Goal: Navigation & Orientation: Find specific page/section

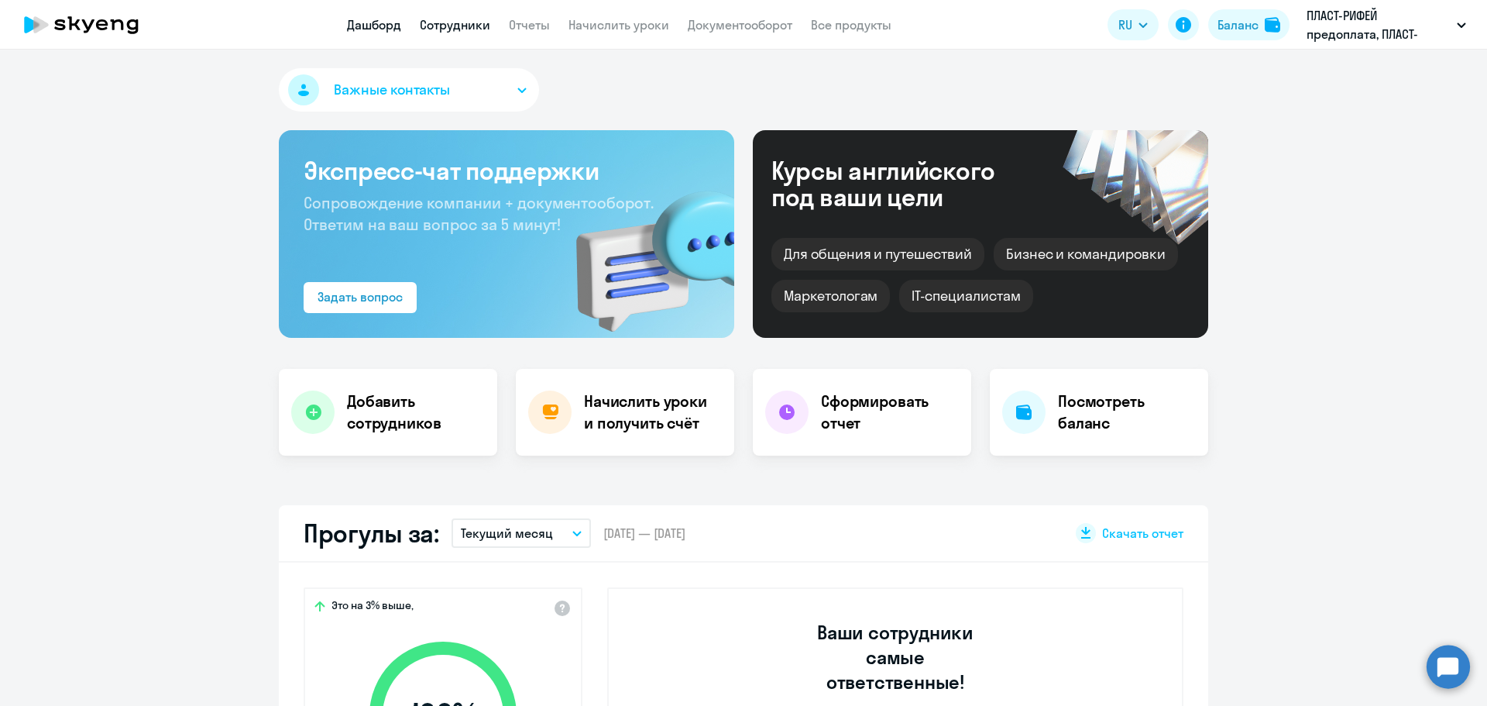
drag, startPoint x: 0, startPoint y: 0, endPoint x: 479, endPoint y: 26, distance: 479.4
click at [479, 26] on link "Сотрудники" at bounding box center [455, 24] width 70 height 15
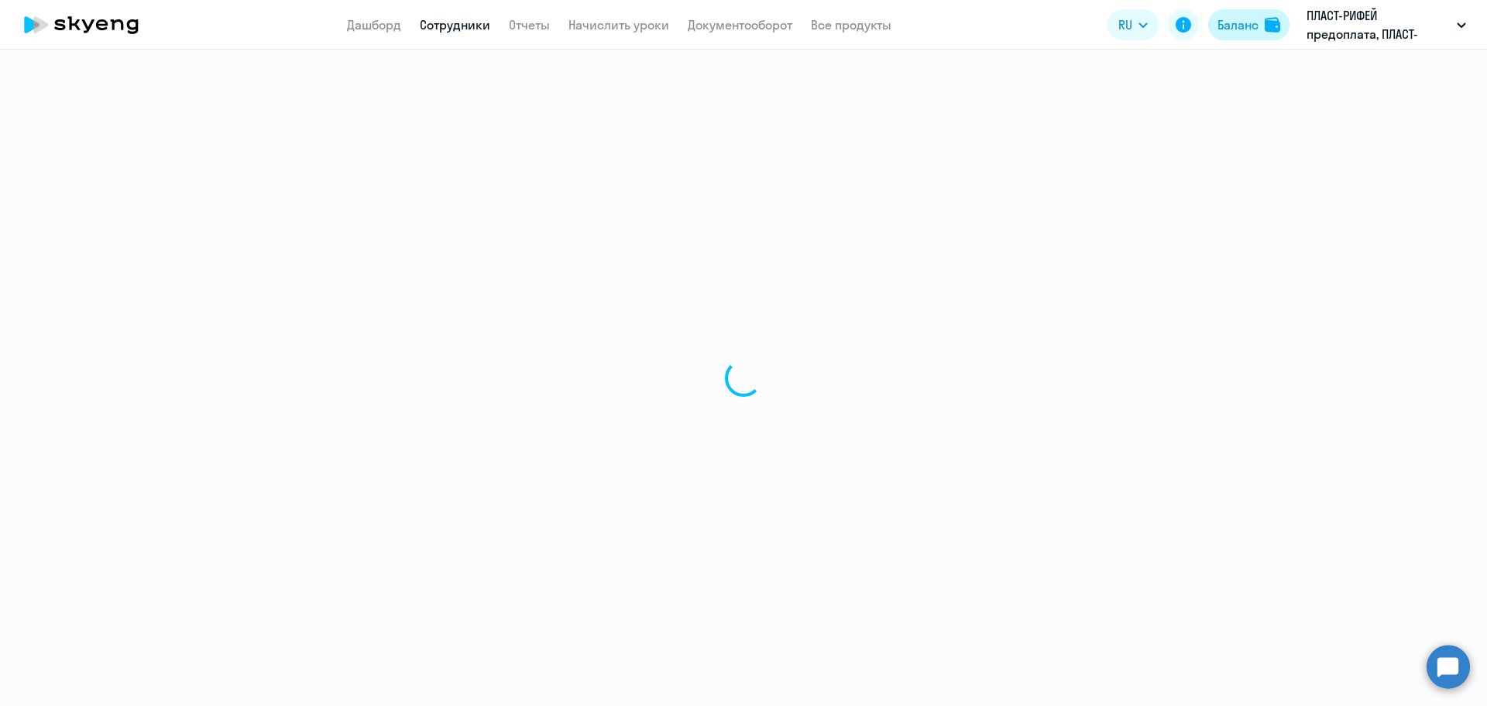
select select "30"
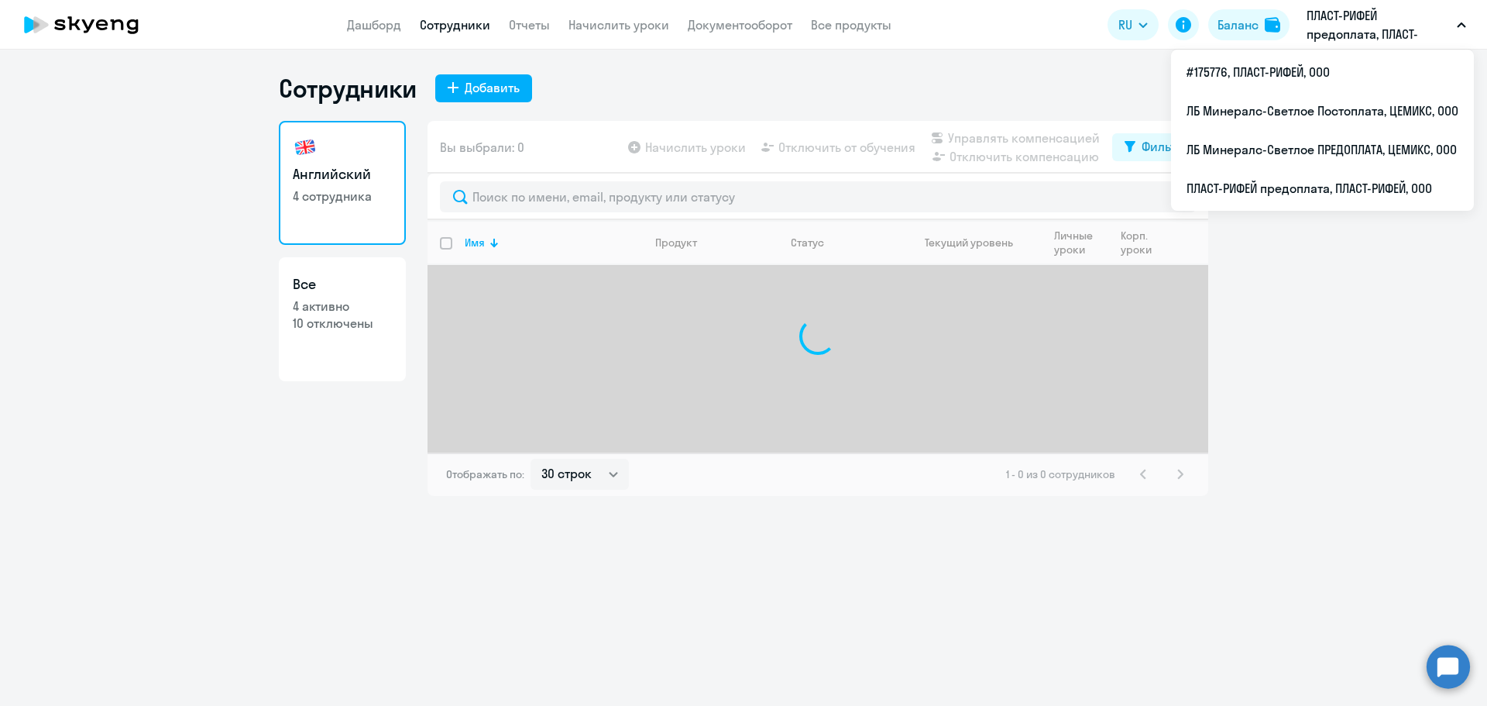
click at [594, 25] on app-header-actions "RU Баланс ПЛАСТ-РИФЕЙ предоплата, ПЛАСТ-РИФЕЙ, ООО #175776, ПЛАСТ-РИФЕЙ, ООО ЛБ…" at bounding box center [1291, 24] width 366 height 37
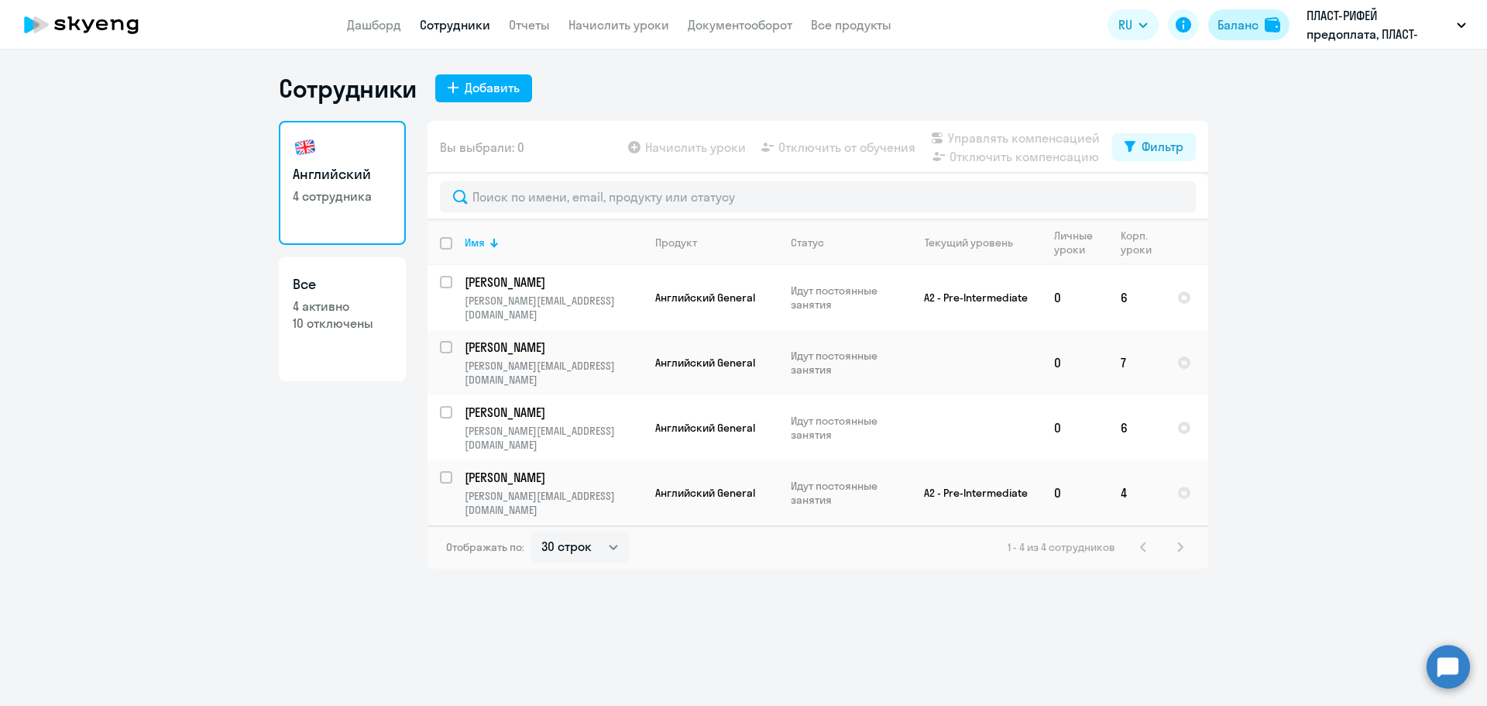
click at [594, 26] on div "Баланс" at bounding box center [1238, 24] width 41 height 19
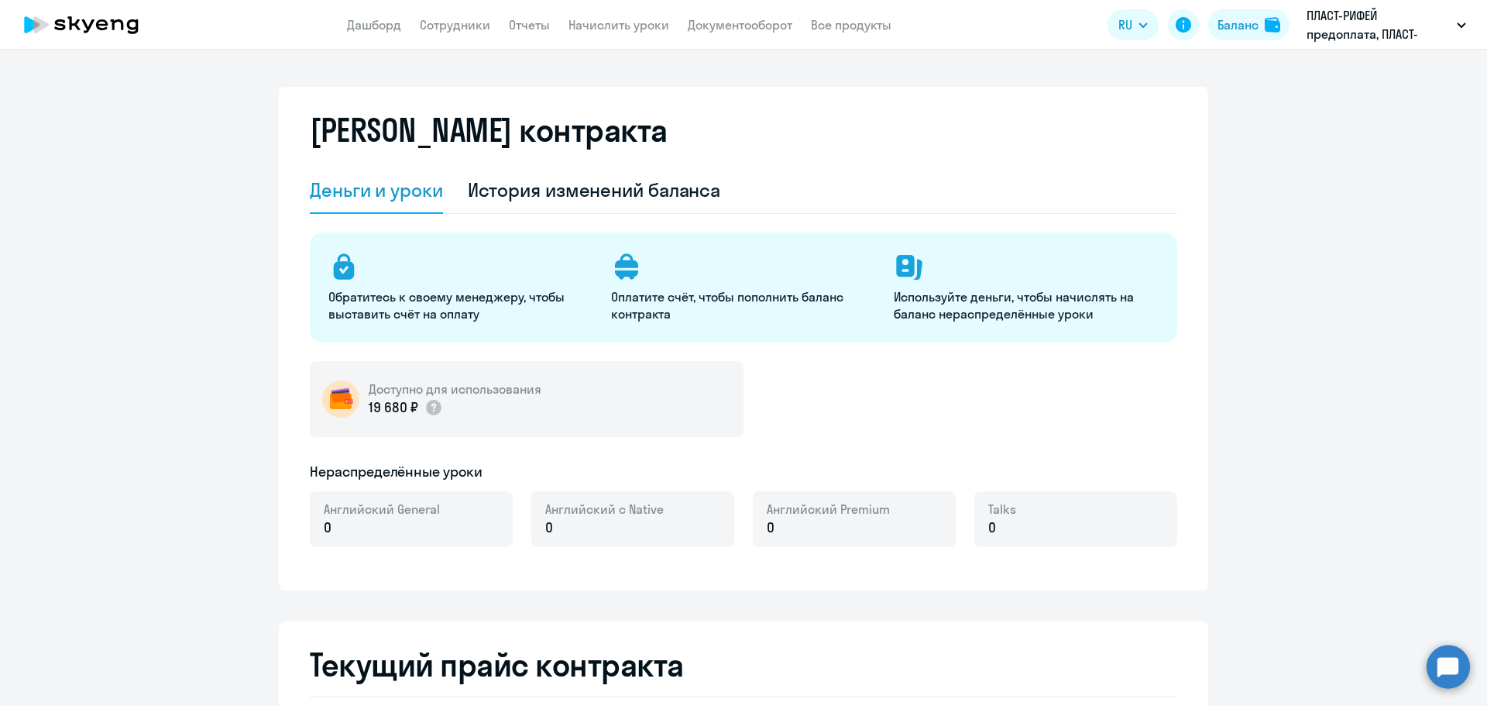
select select "english_adult_not_native_speaker"
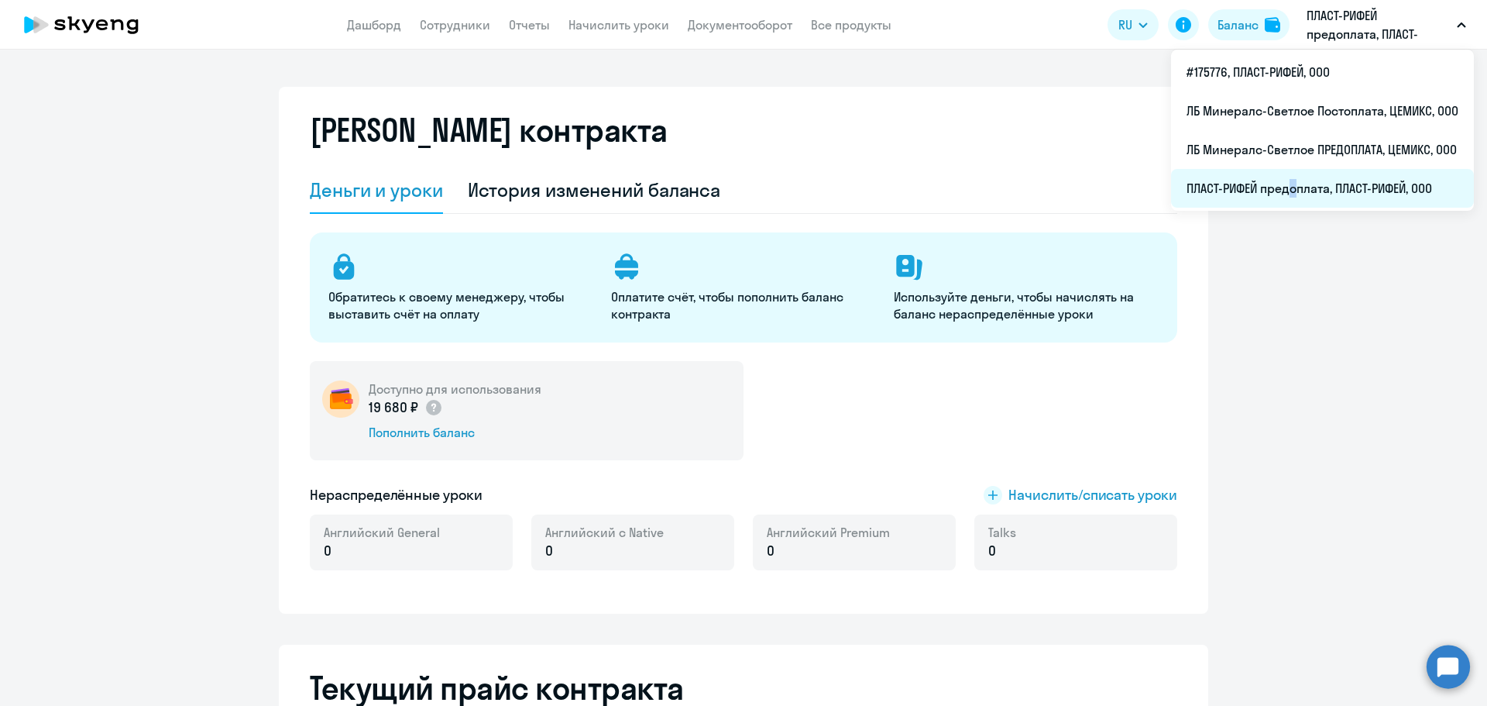
click at [594, 187] on li "ПЛАСТ-РИФЕЙ предоплата, ПЛАСТ-РИФЕЙ, ООО" at bounding box center [1322, 188] width 303 height 39
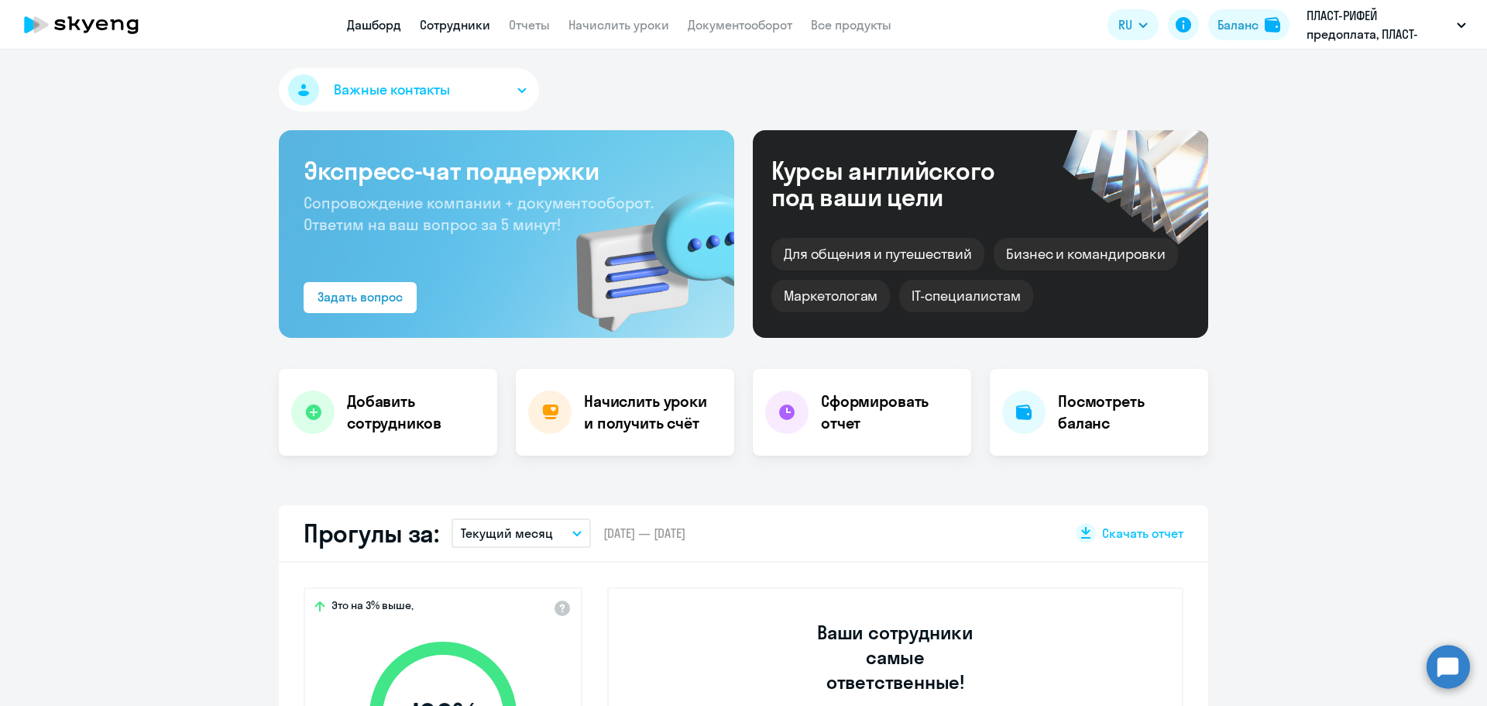
click at [452, 29] on link "Сотрудники" at bounding box center [455, 24] width 70 height 15
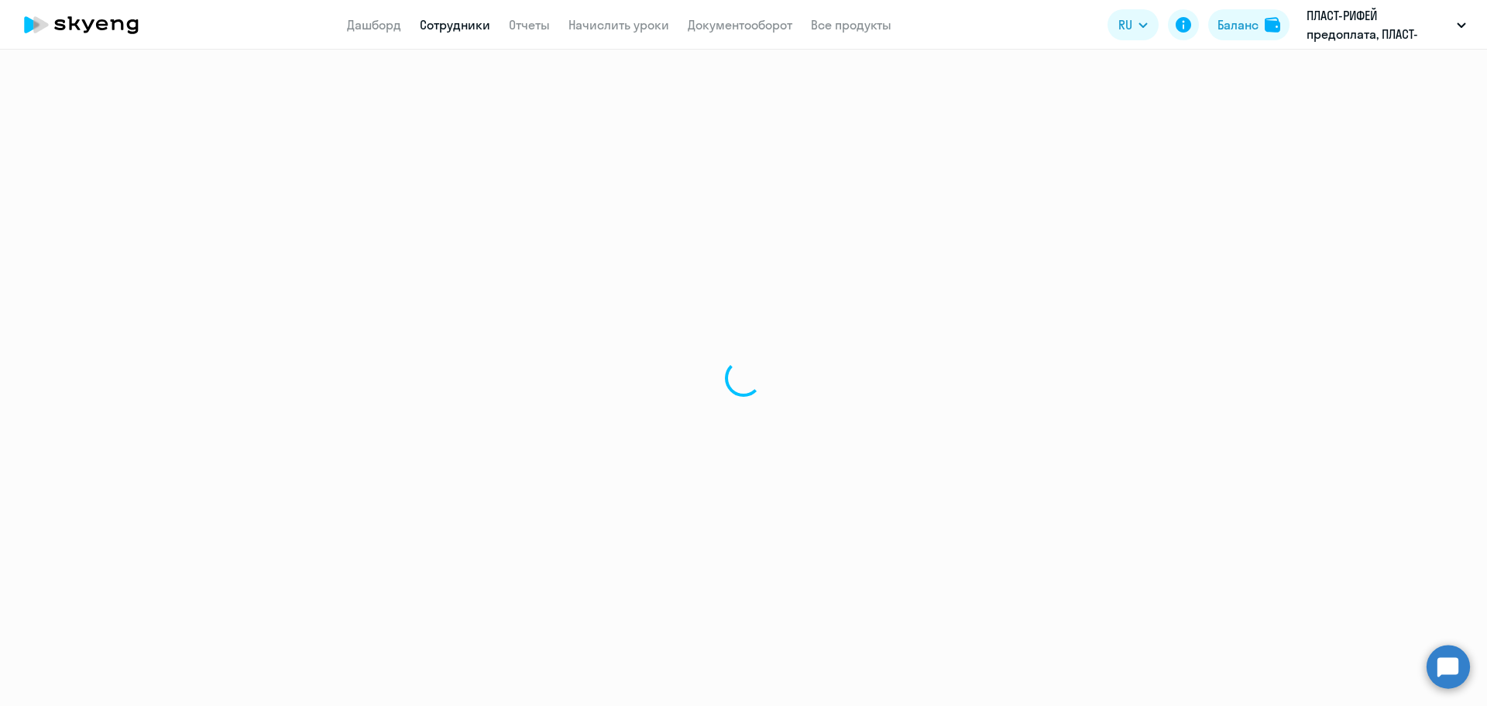
select select "30"
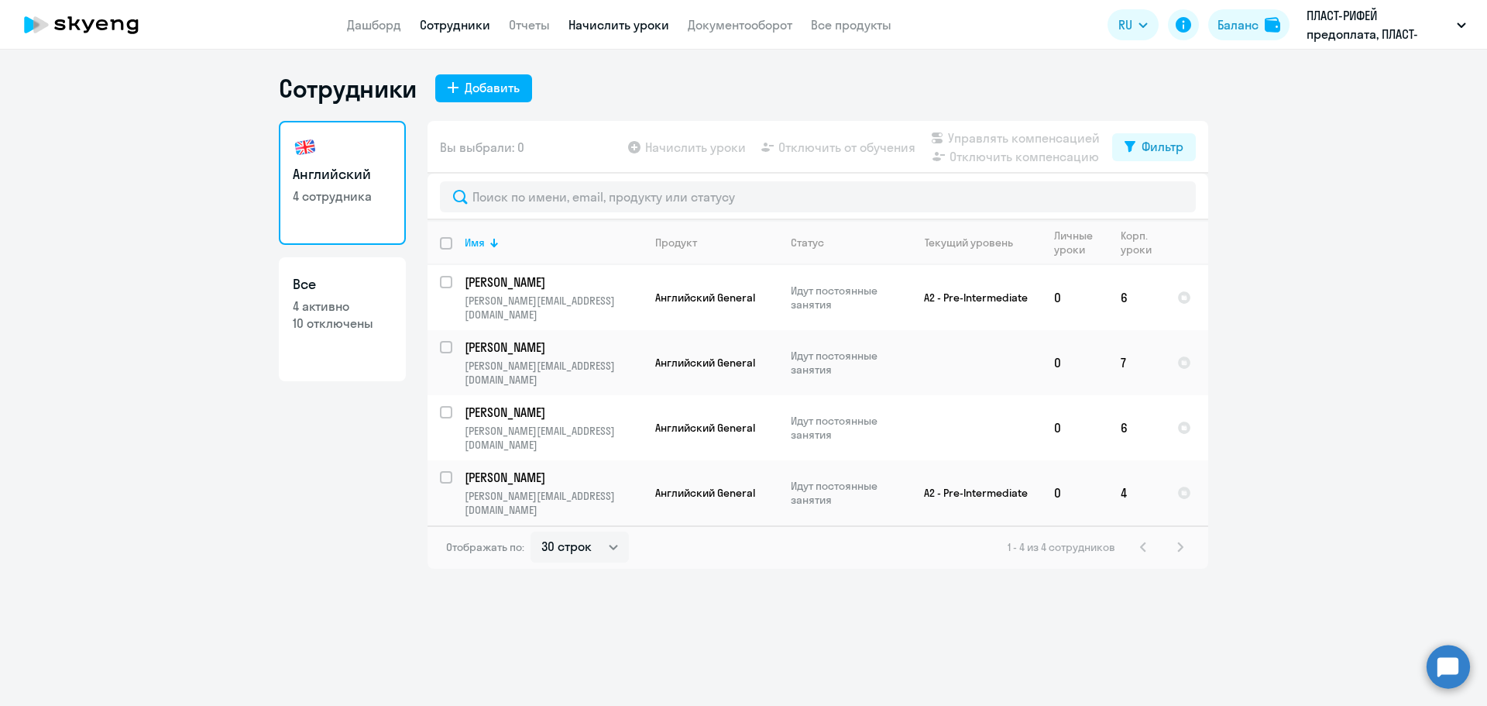
click at [594, 28] on link "Начислить уроки" at bounding box center [619, 24] width 101 height 15
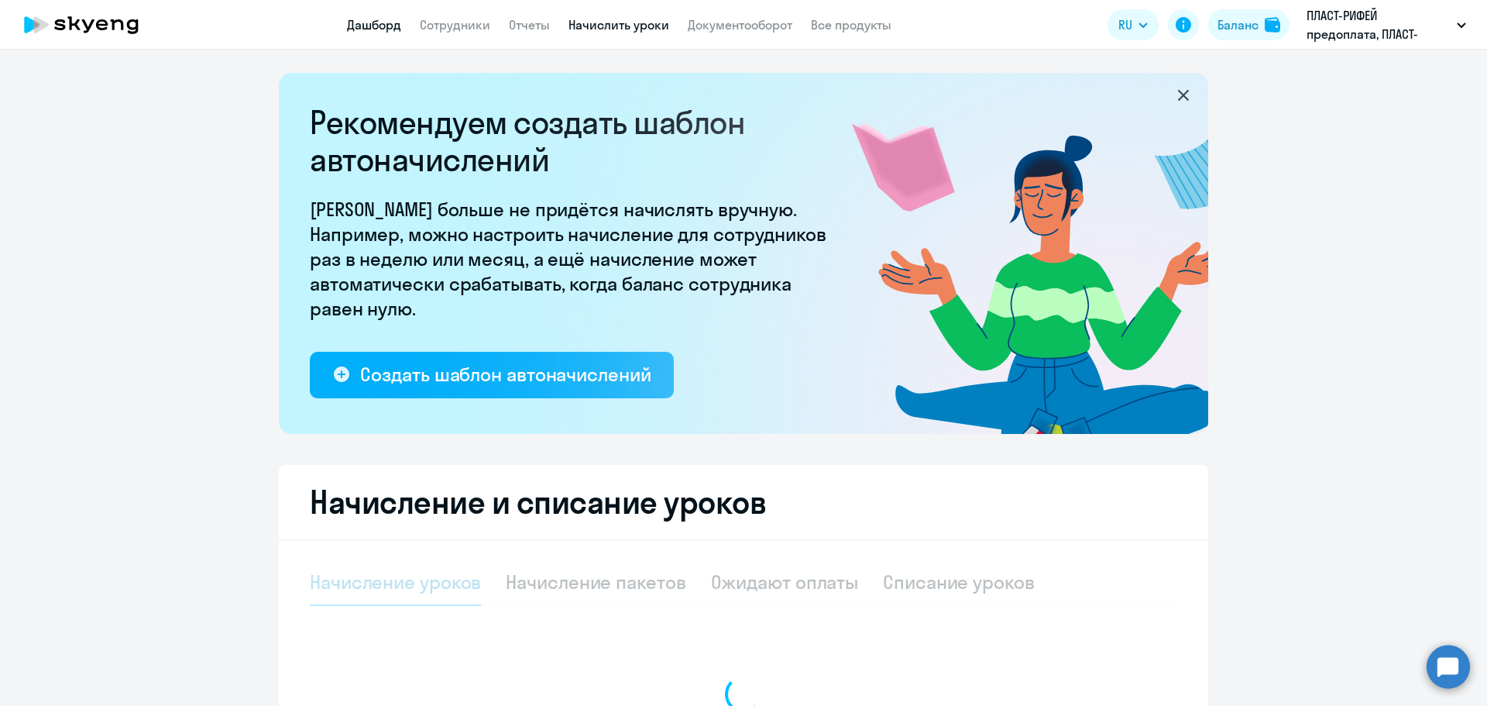
select select "10"
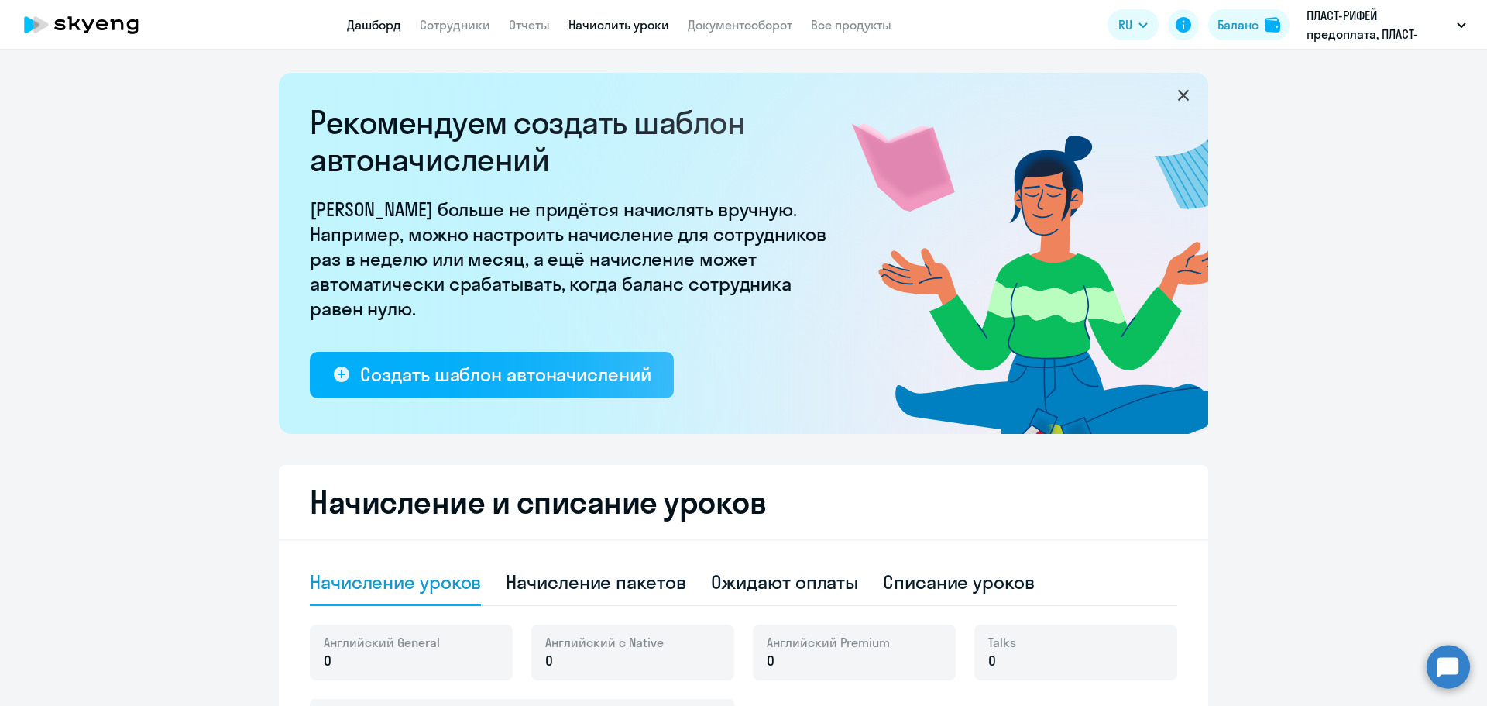
click at [358, 28] on link "Дашборд" at bounding box center [374, 24] width 54 height 15
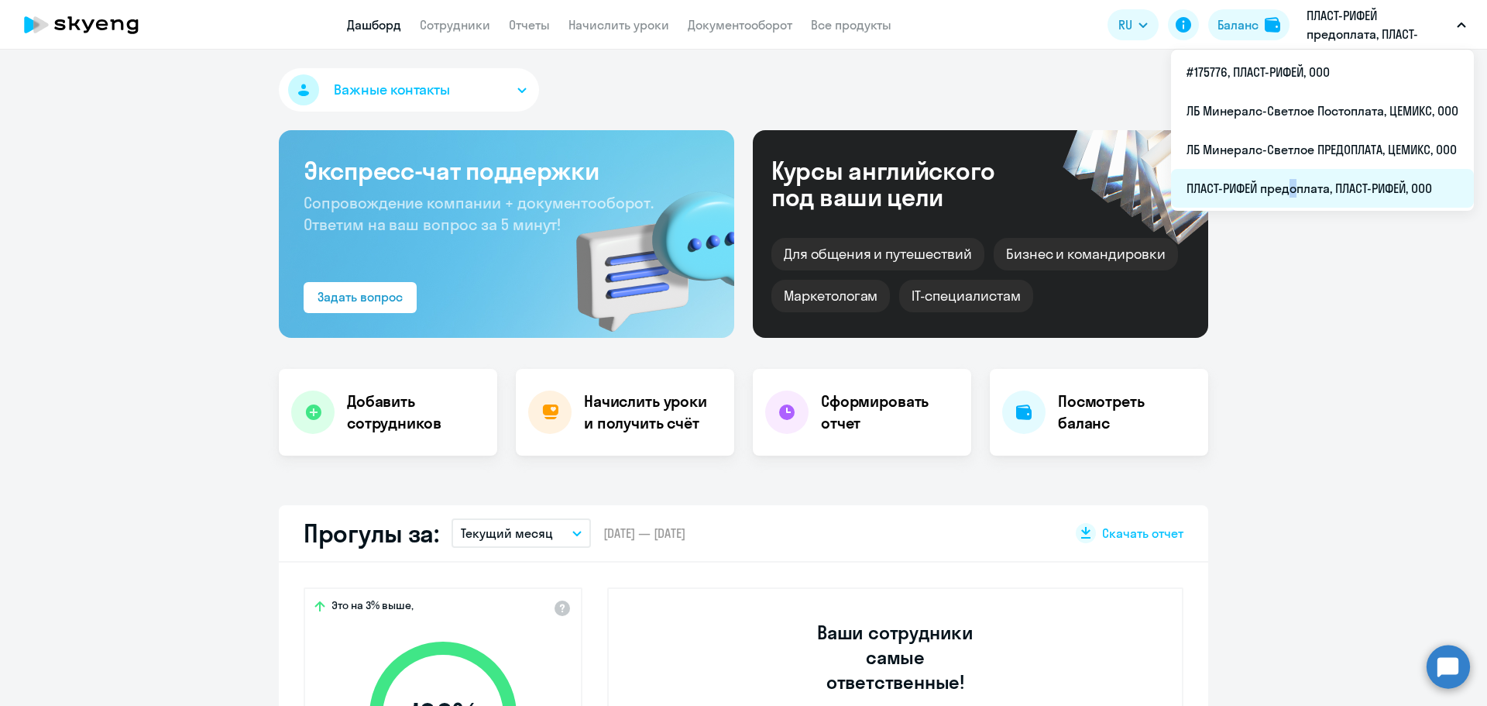
select select "30"
click at [594, 192] on li "ПЛАСТ-РИФЕЙ предоплата, ПЛАСТ-РИФЕЙ, ООО" at bounding box center [1322, 188] width 303 height 39
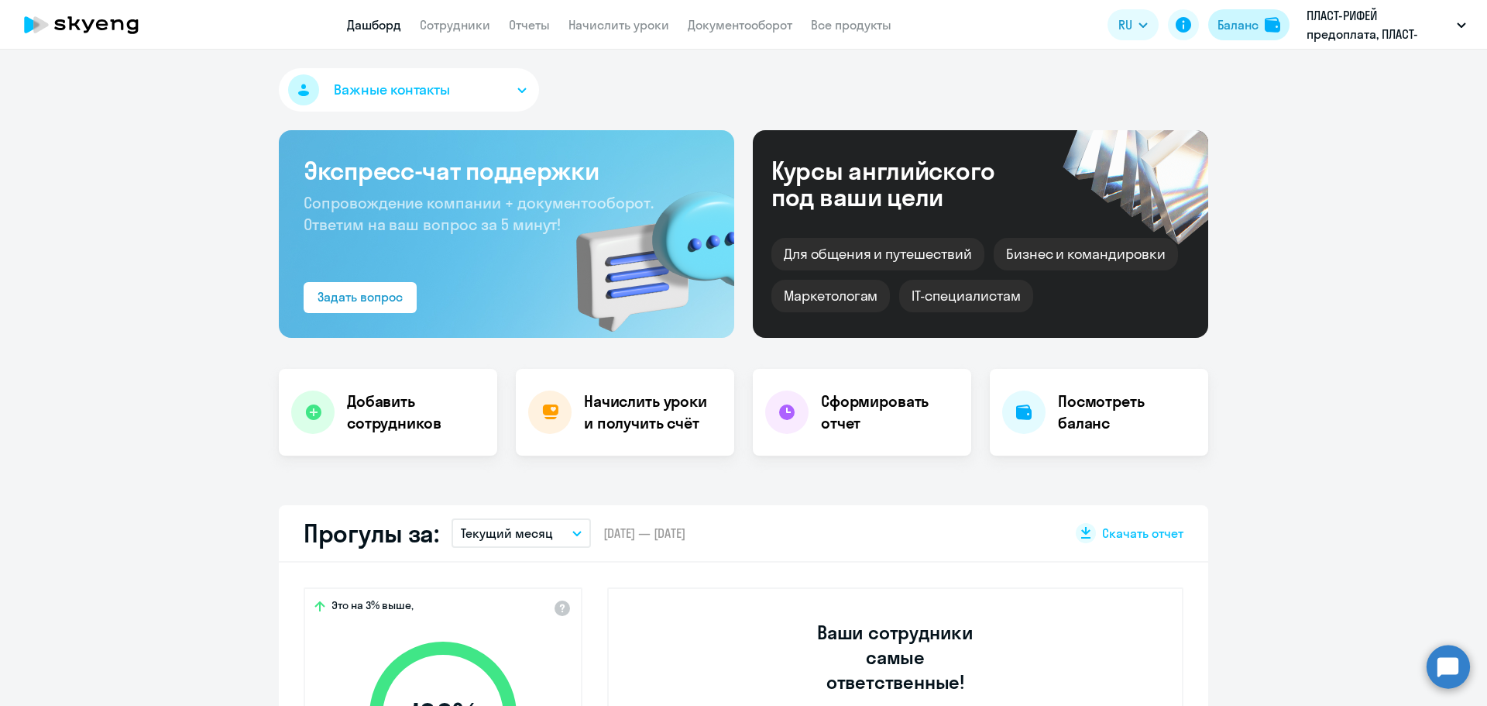
click at [594, 24] on div at bounding box center [1274, 24] width 19 height 15
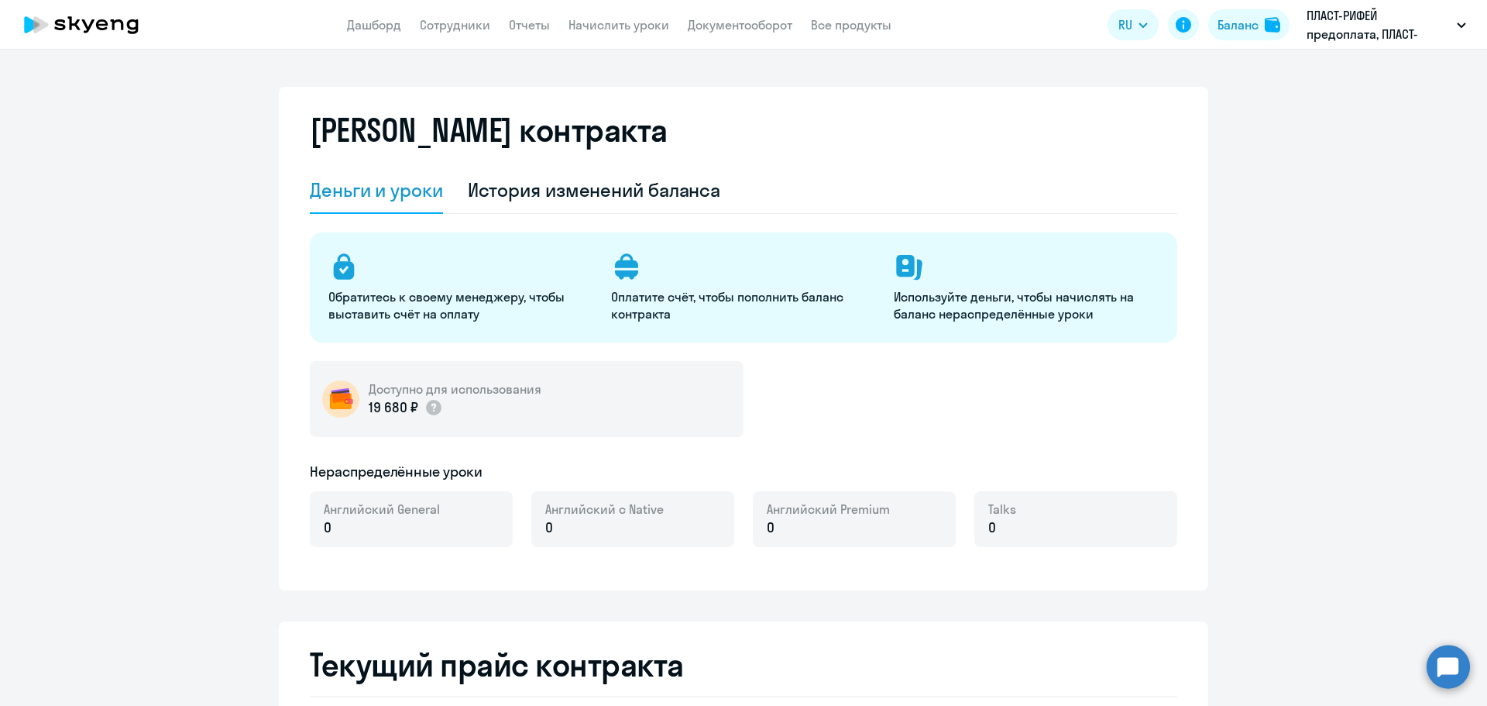
select select "english_adult_not_native_speaker"
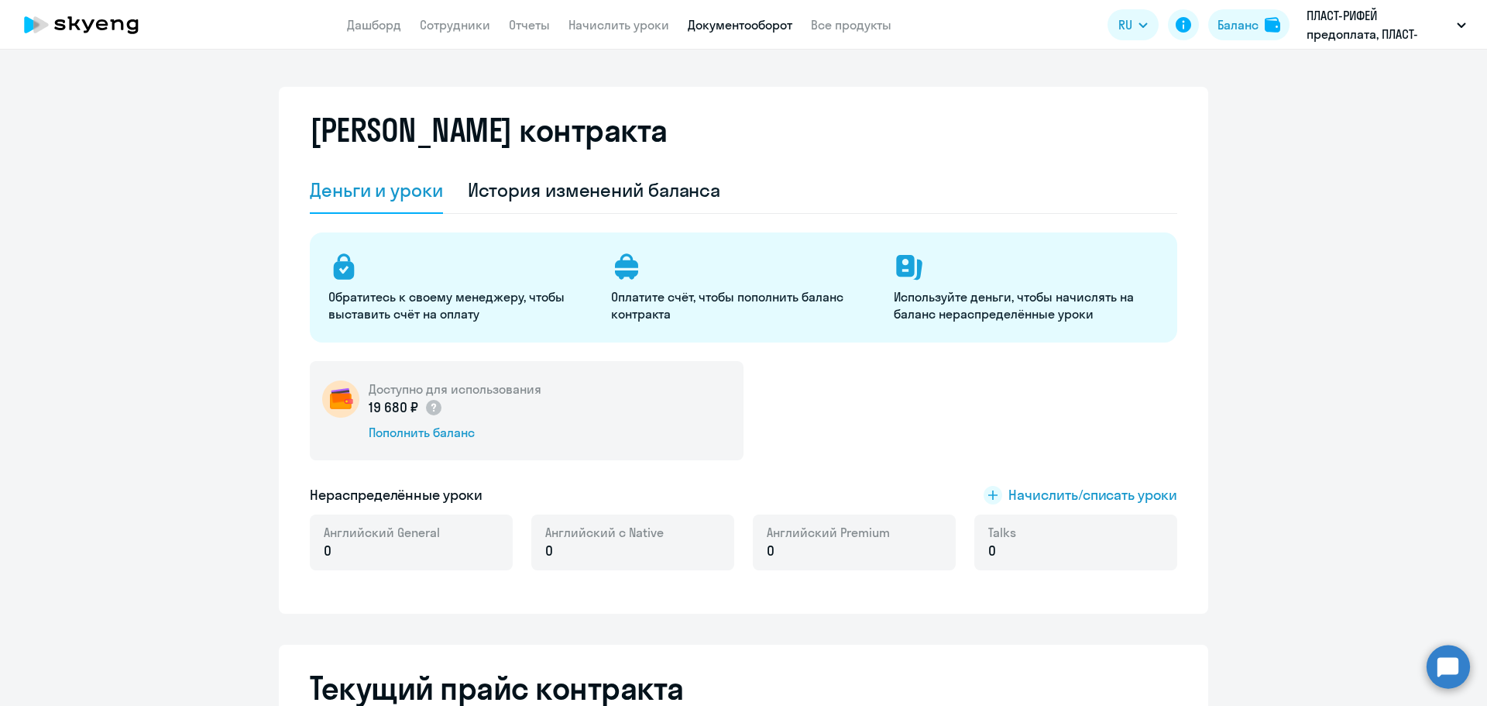
click at [594, 19] on link "Документооборот" at bounding box center [740, 24] width 105 height 15
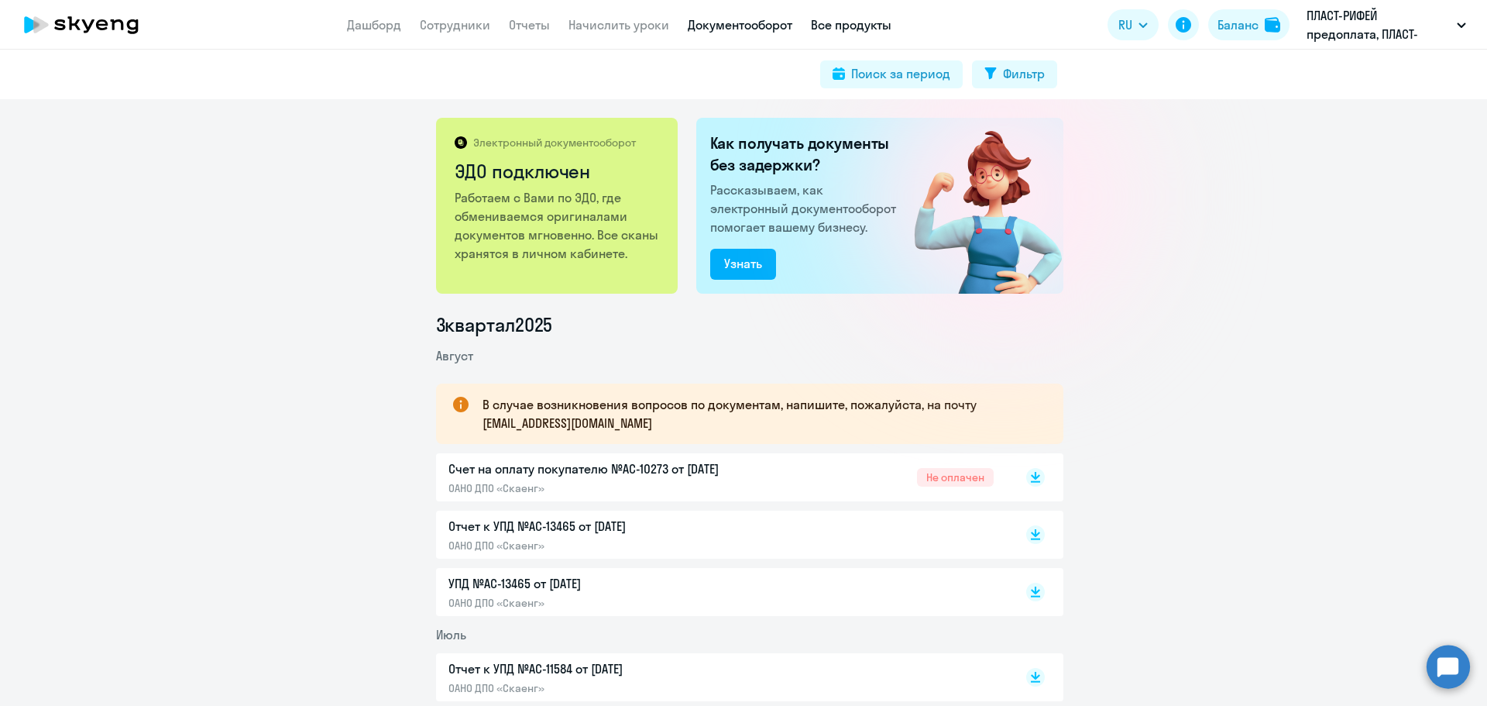
click at [594, 32] on link "Все продукты" at bounding box center [851, 24] width 81 height 15
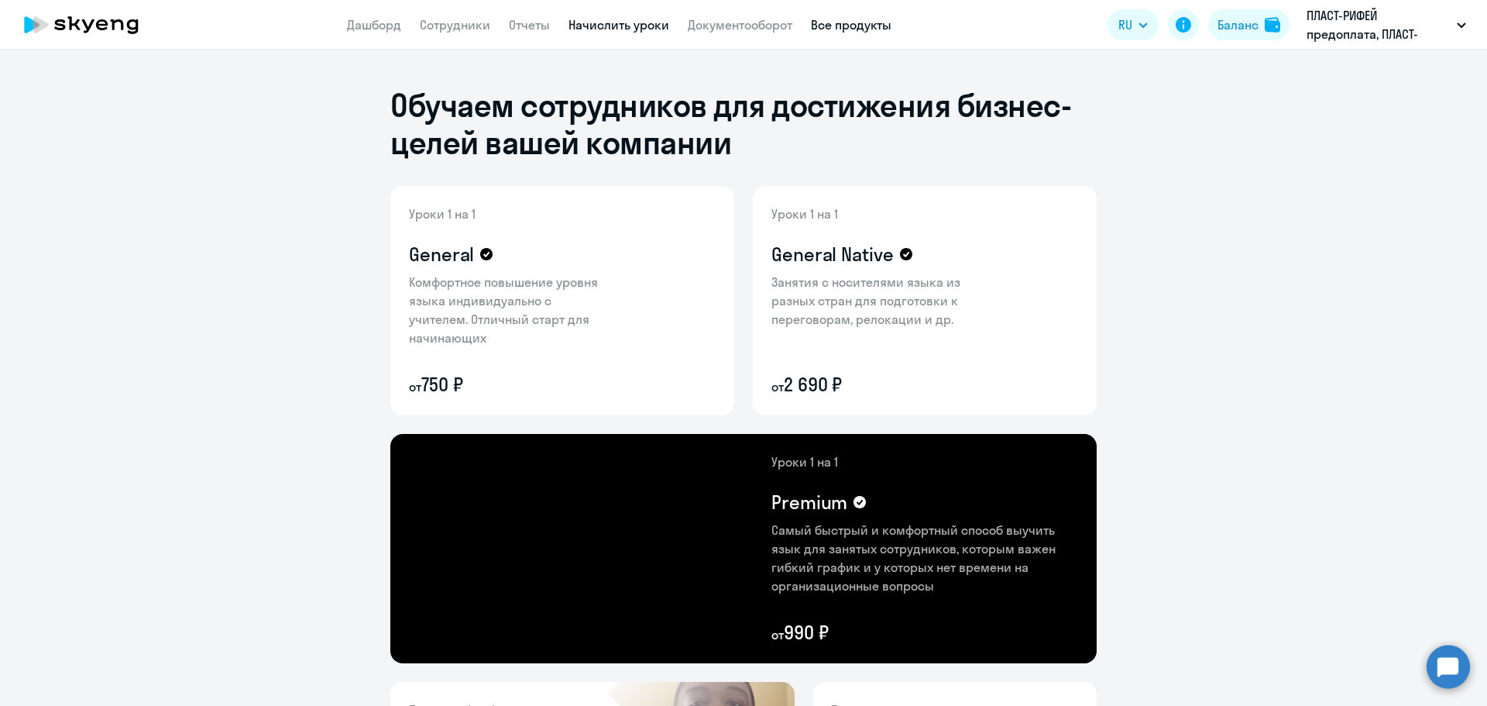
click at [594, 22] on link "Начислить уроки" at bounding box center [619, 24] width 101 height 15
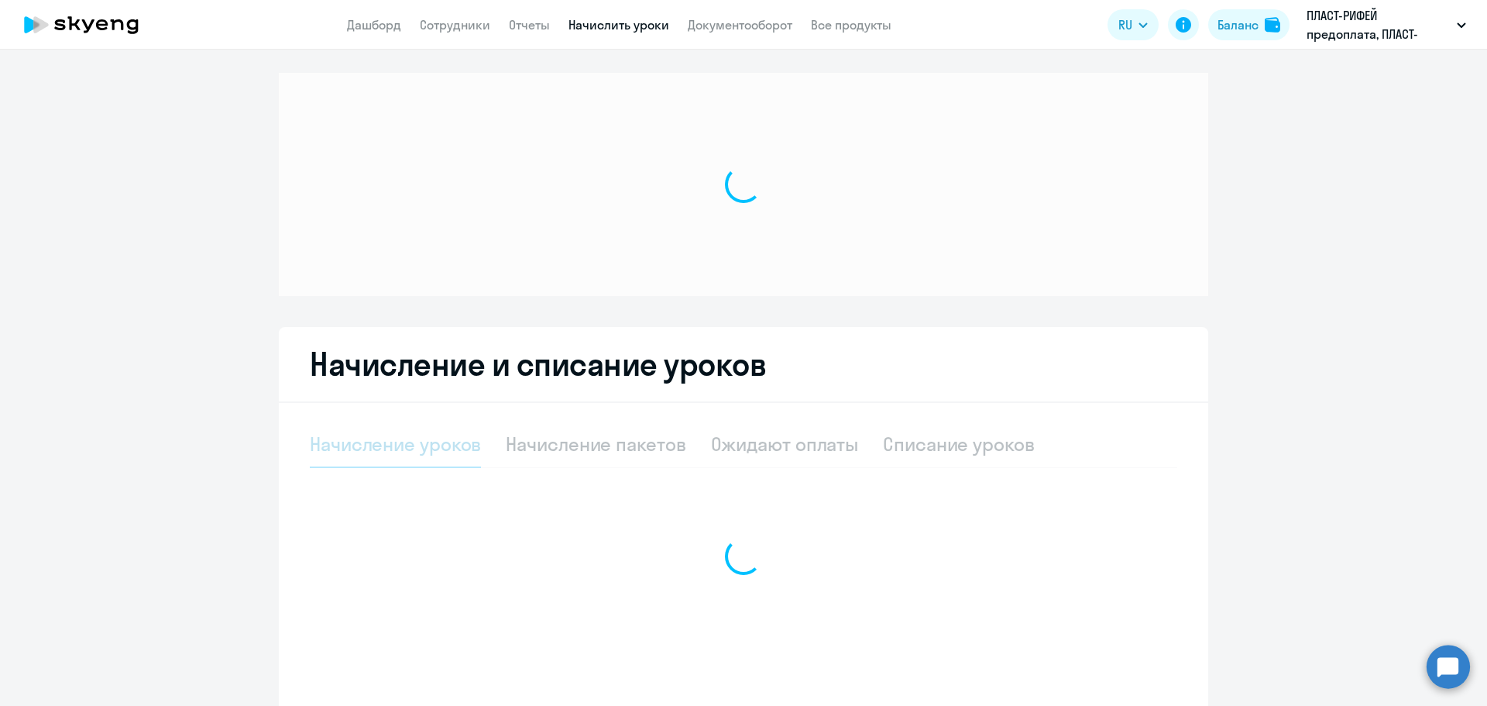
select select "10"
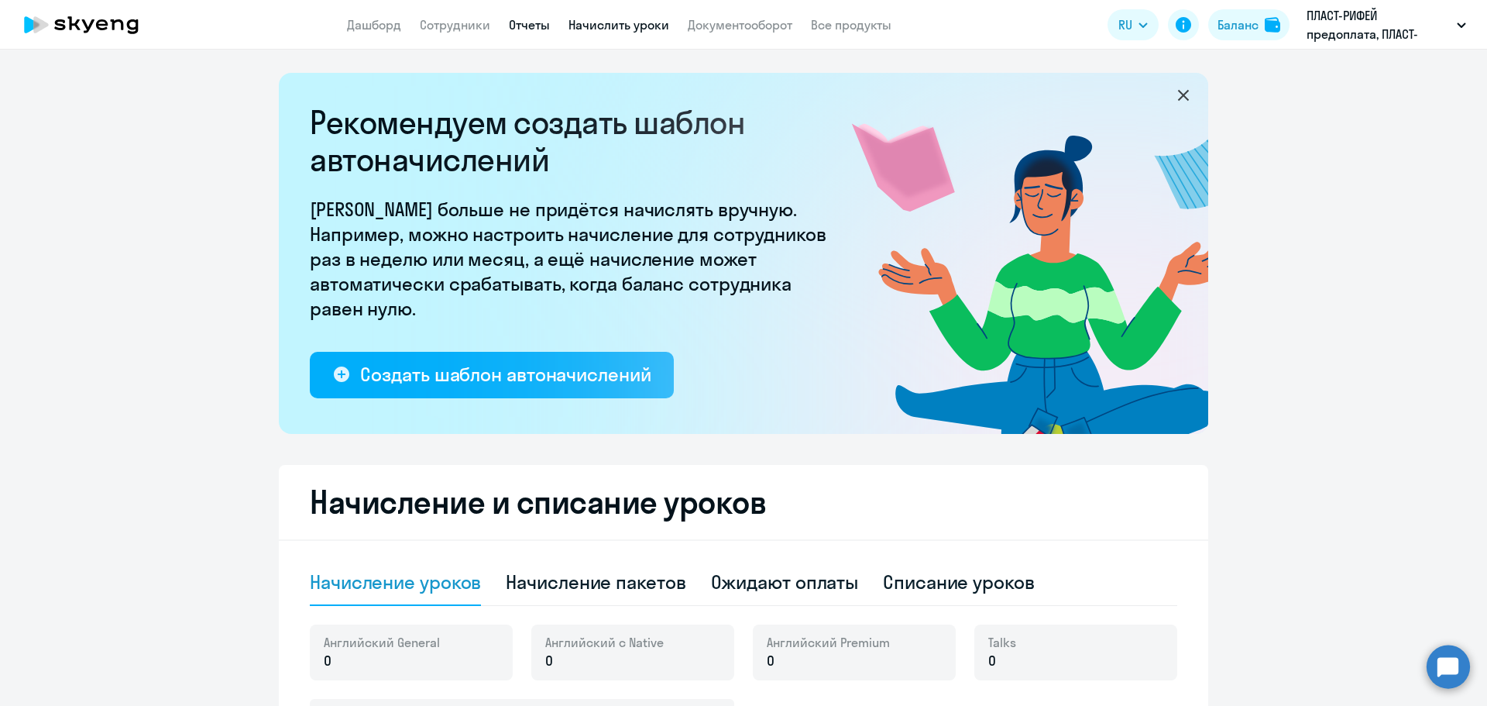
click at [537, 26] on link "Отчеты" at bounding box center [529, 24] width 41 height 15
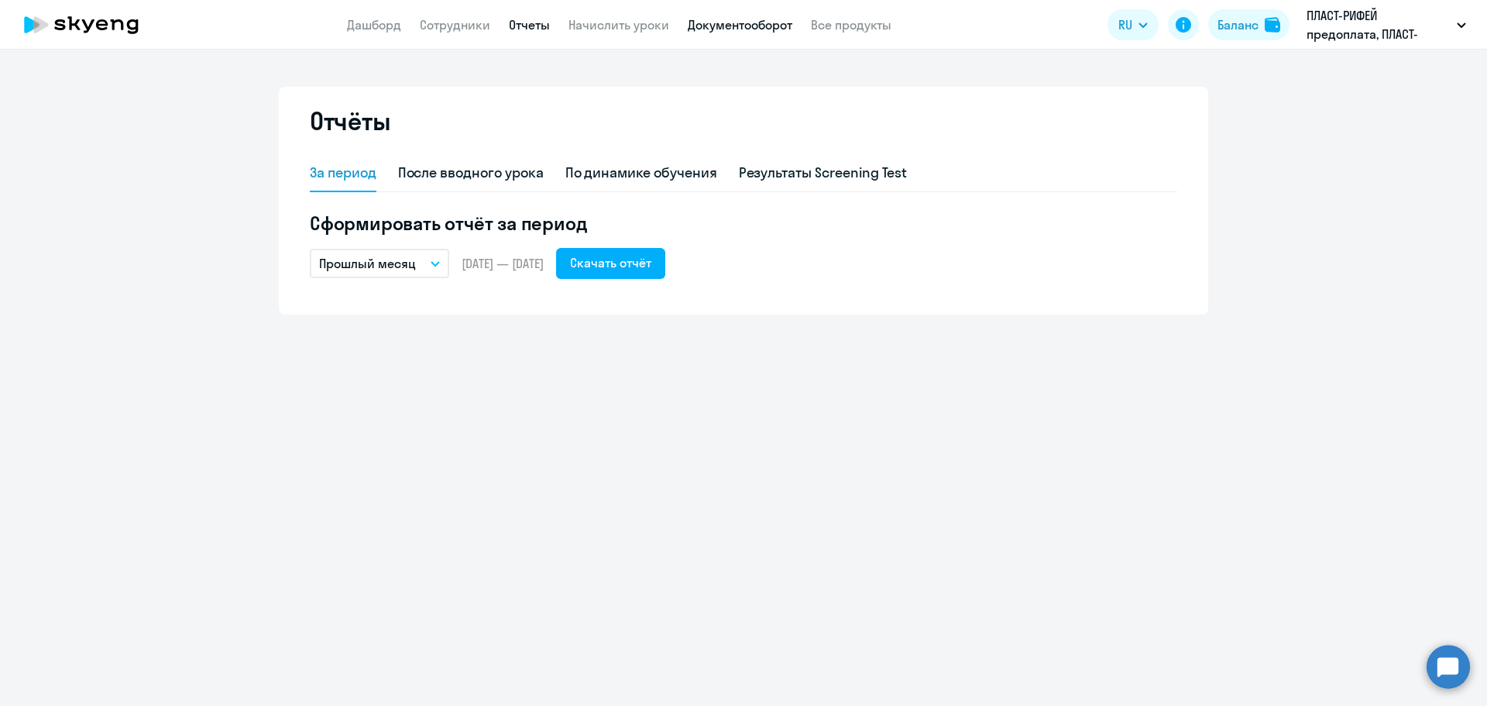
click at [594, 19] on link "Документооборот" at bounding box center [740, 24] width 105 height 15
